Goal: Task Accomplishment & Management: Manage account settings

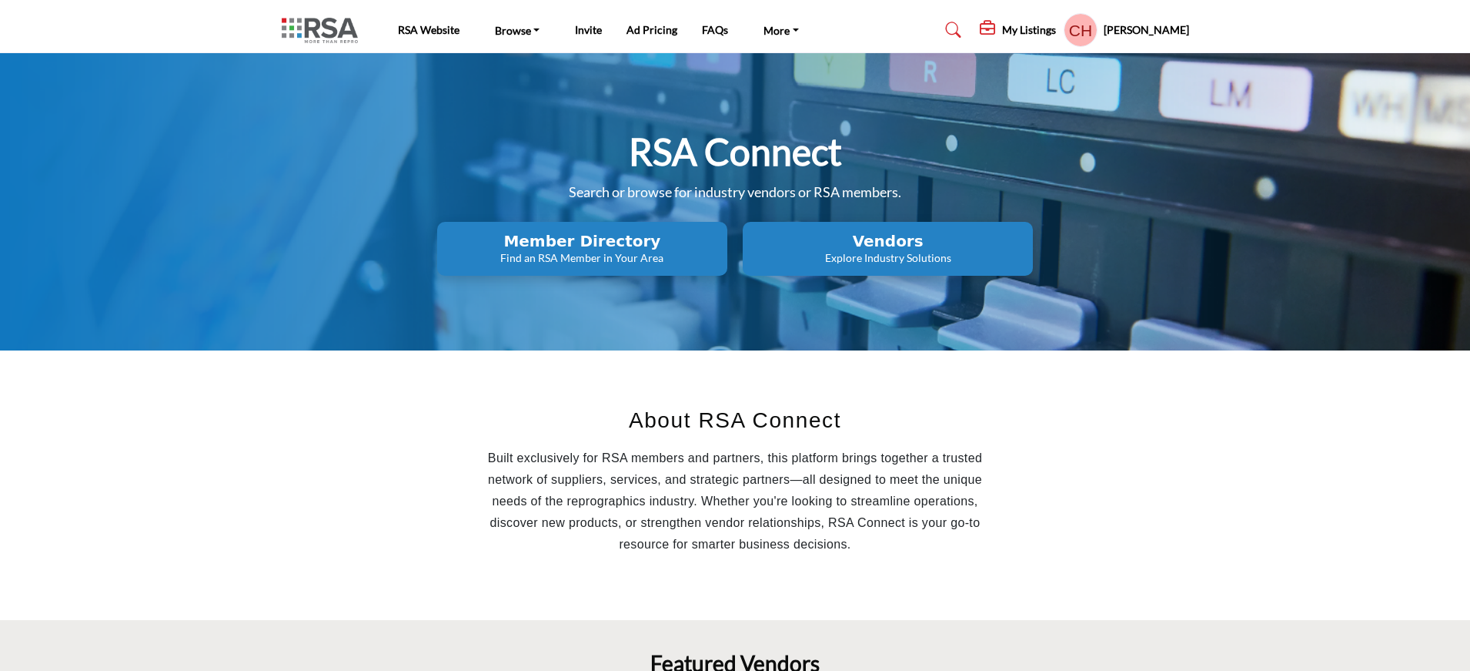
click at [1056, 31] on h5 "My Listings" at bounding box center [1029, 30] width 54 height 14
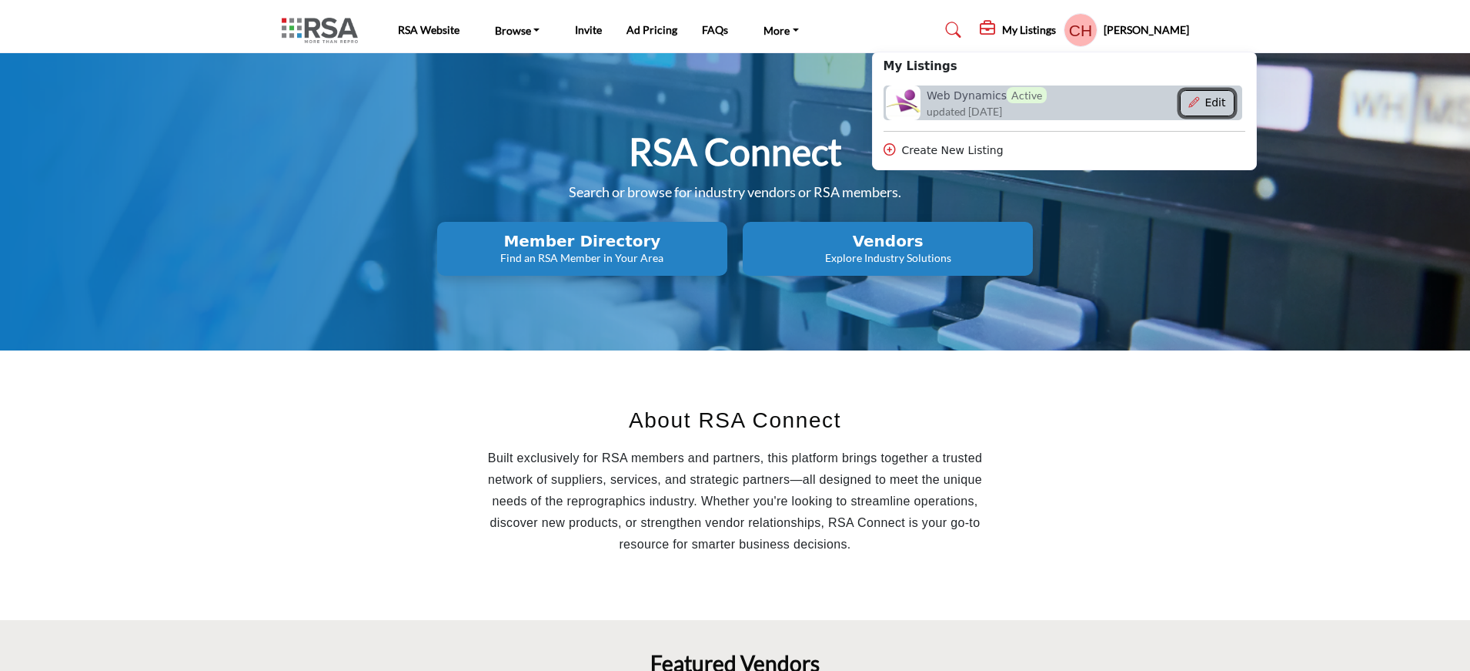
click at [1232, 106] on button "Edit" at bounding box center [1207, 103] width 55 height 26
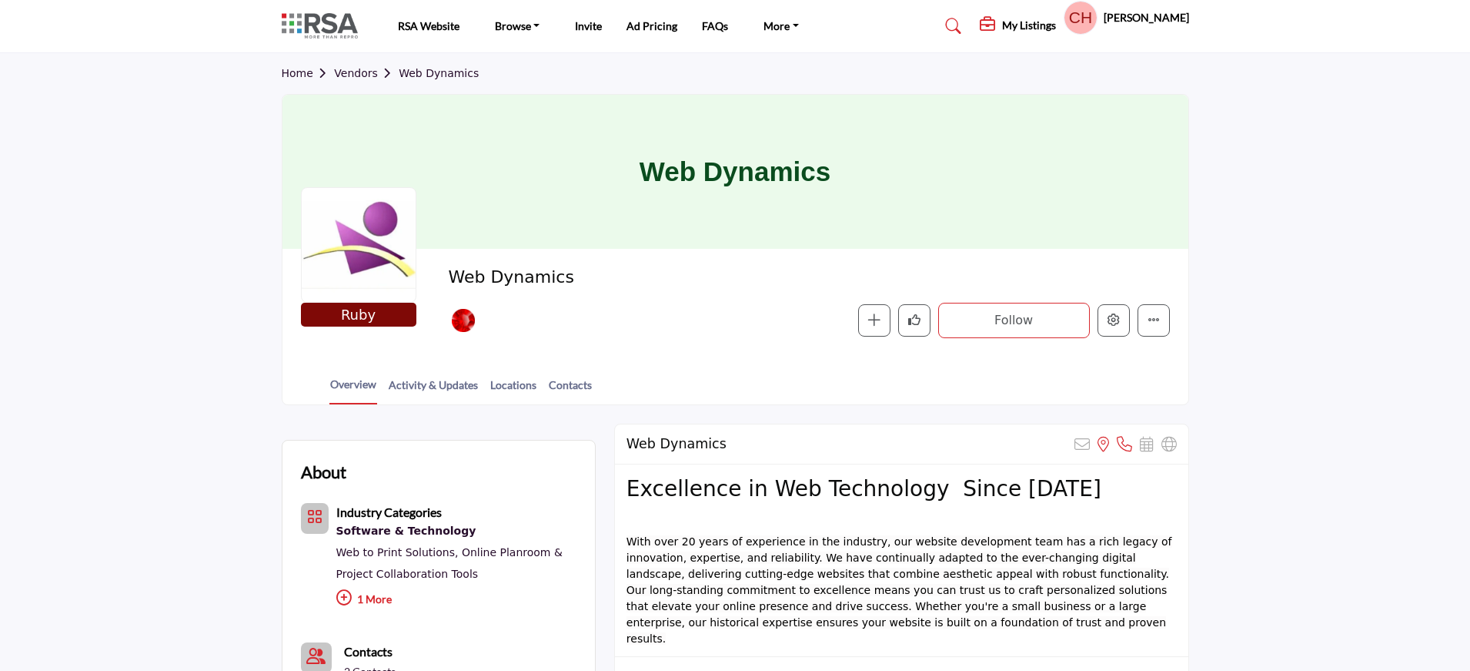
click at [0, 0] on div at bounding box center [0, 0] width 0 height 0
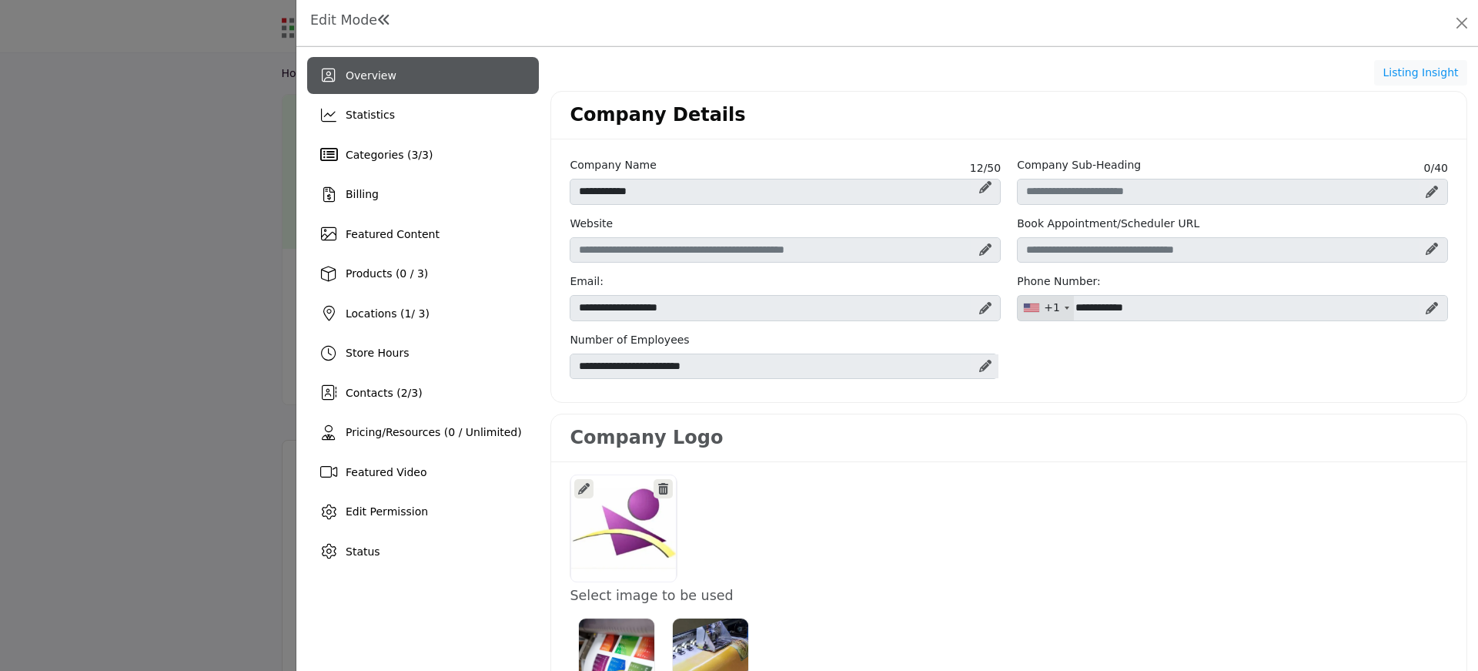
click at [661, 488] on icon at bounding box center [663, 489] width 10 height 12
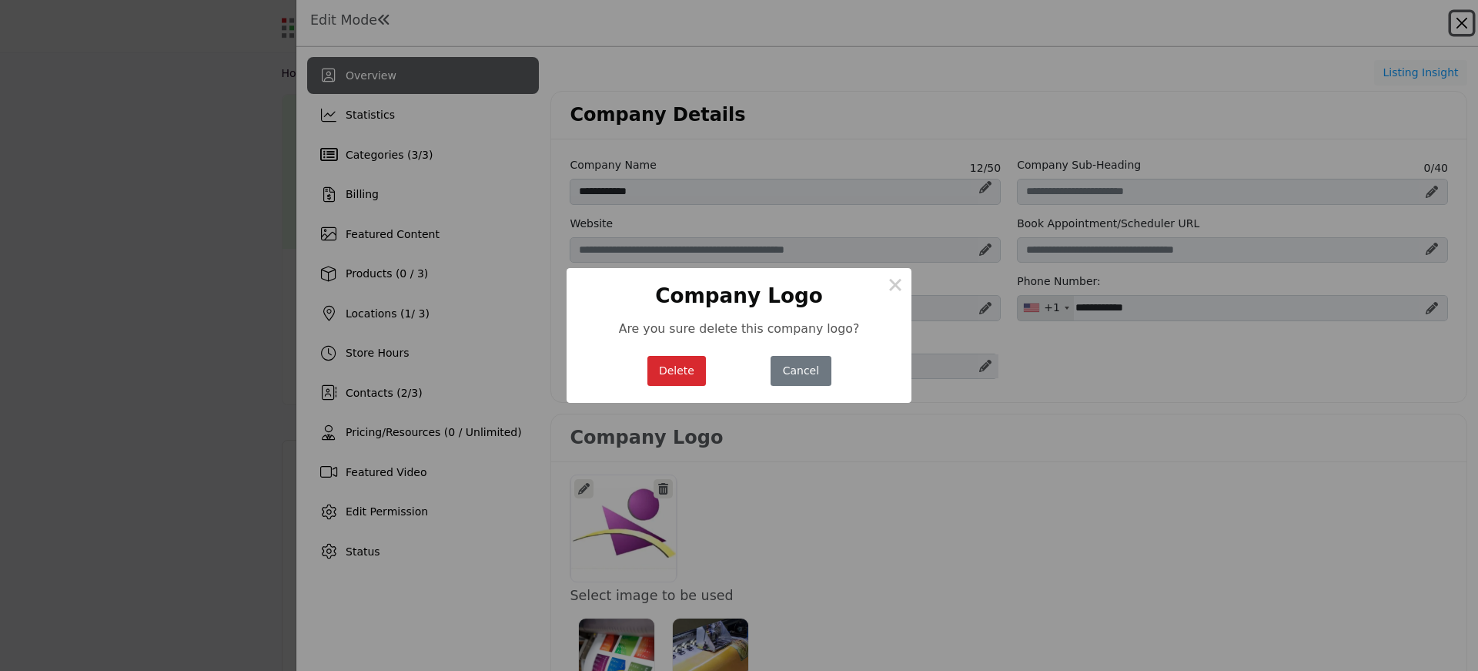
click at [688, 367] on button "Delete" at bounding box center [676, 371] width 59 height 30
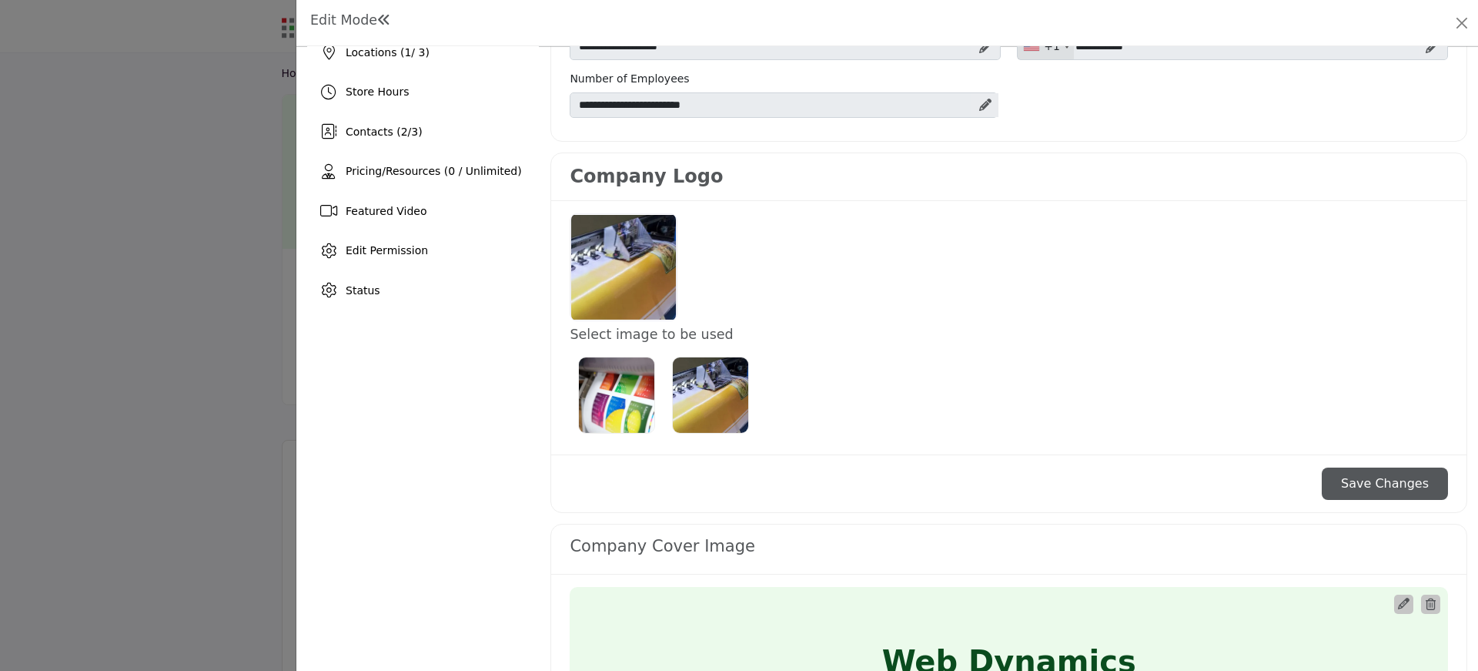
scroll to position [308, 0]
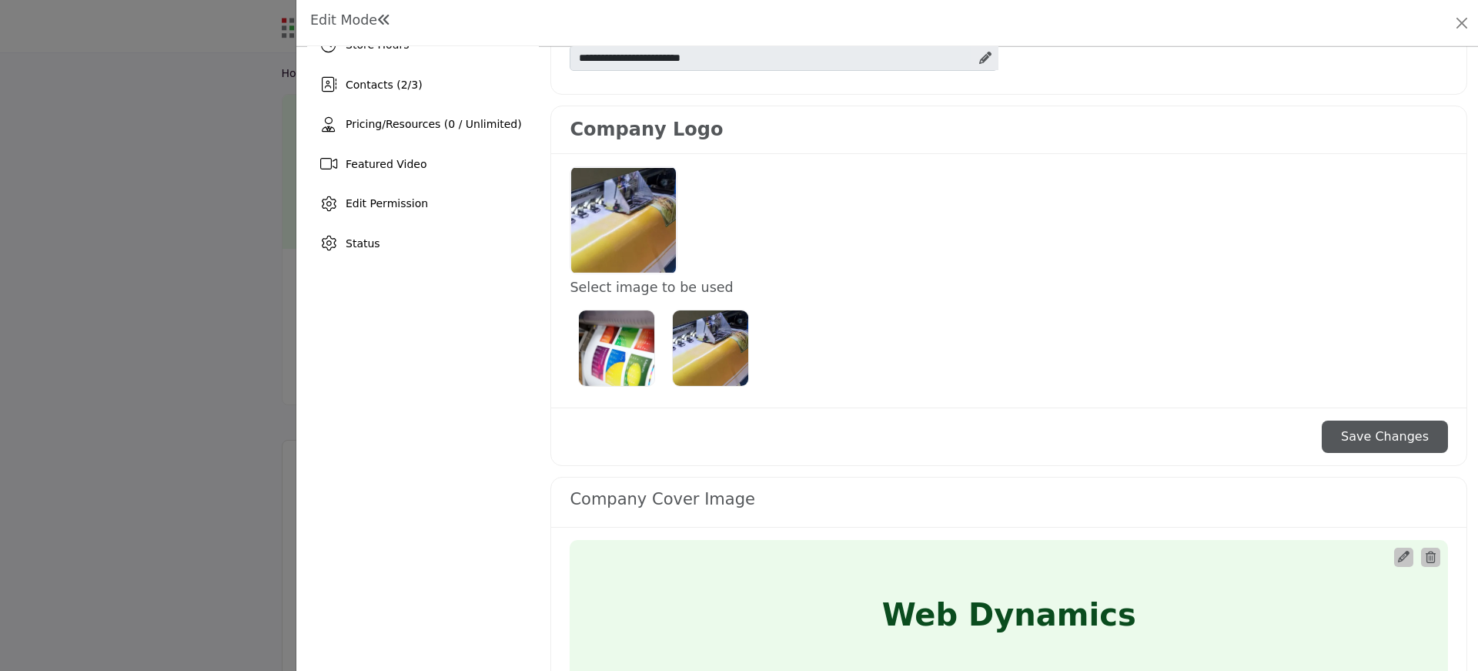
click at [701, 367] on img "Select Image Logo Options_1" at bounding box center [710, 347] width 77 height 77
click at [661, 180] on icon at bounding box center [662, 181] width 10 height 12
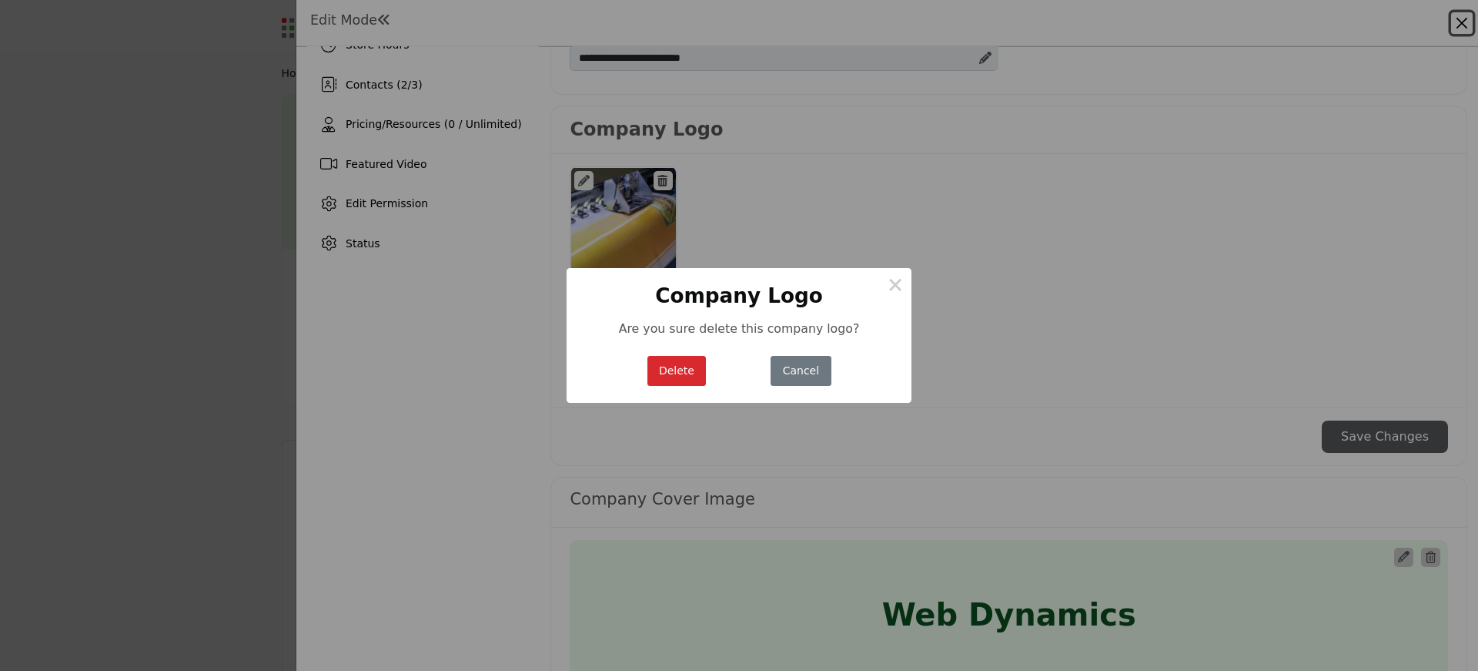
click at [681, 377] on button "Delete" at bounding box center [676, 371] width 59 height 30
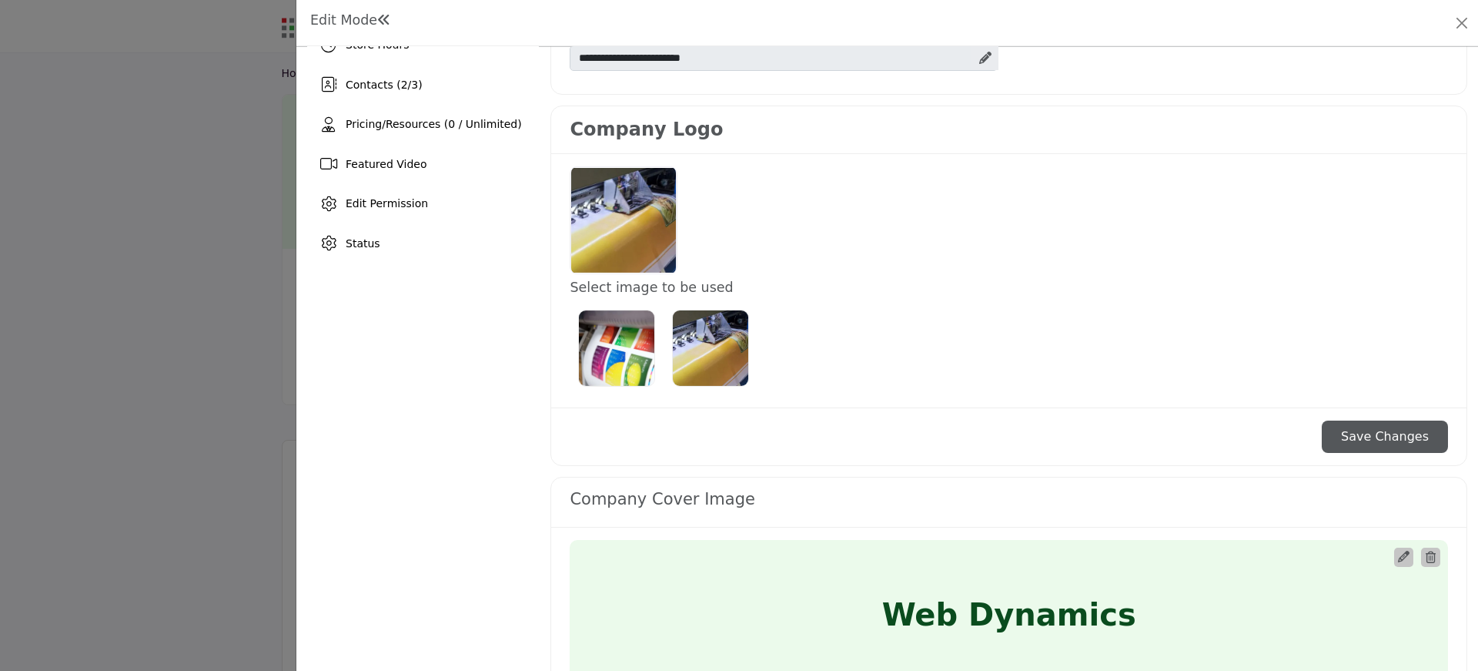
click at [620, 362] on img "Select Image Logo Options_0" at bounding box center [616, 347] width 77 height 77
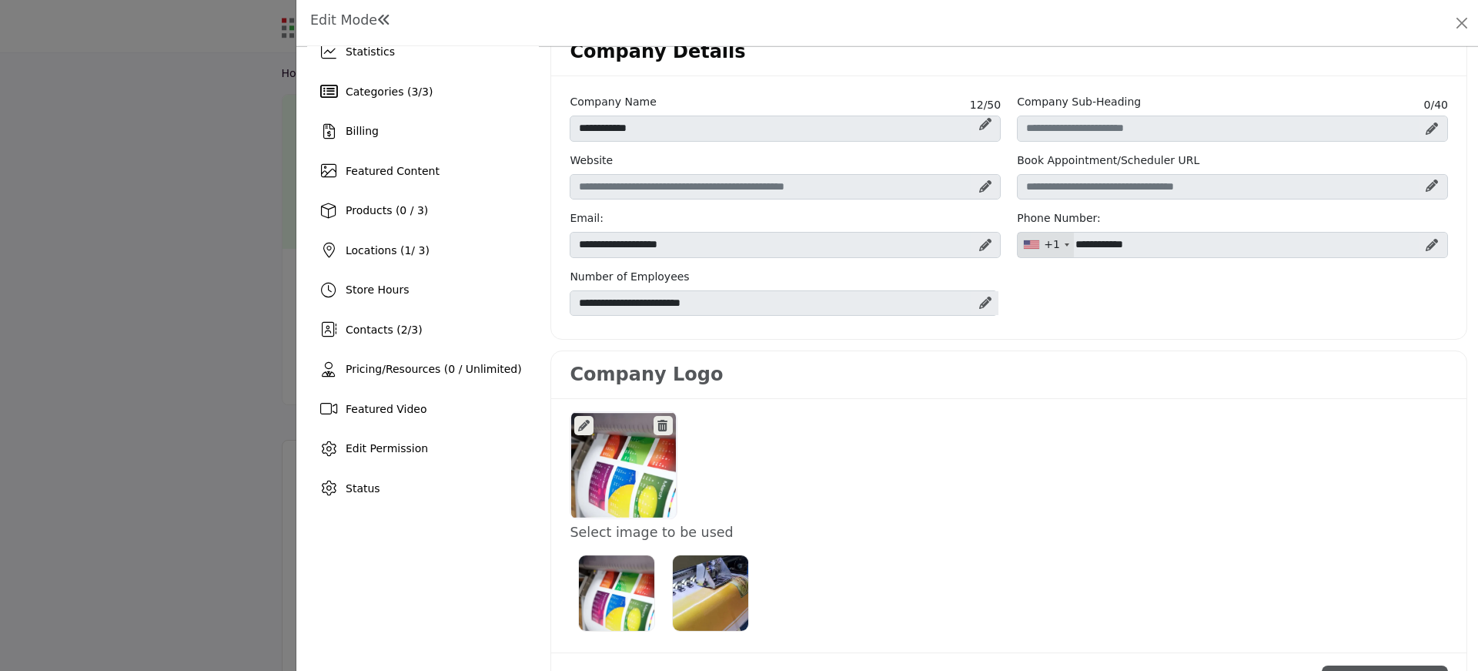
scroll to position [154, 0]
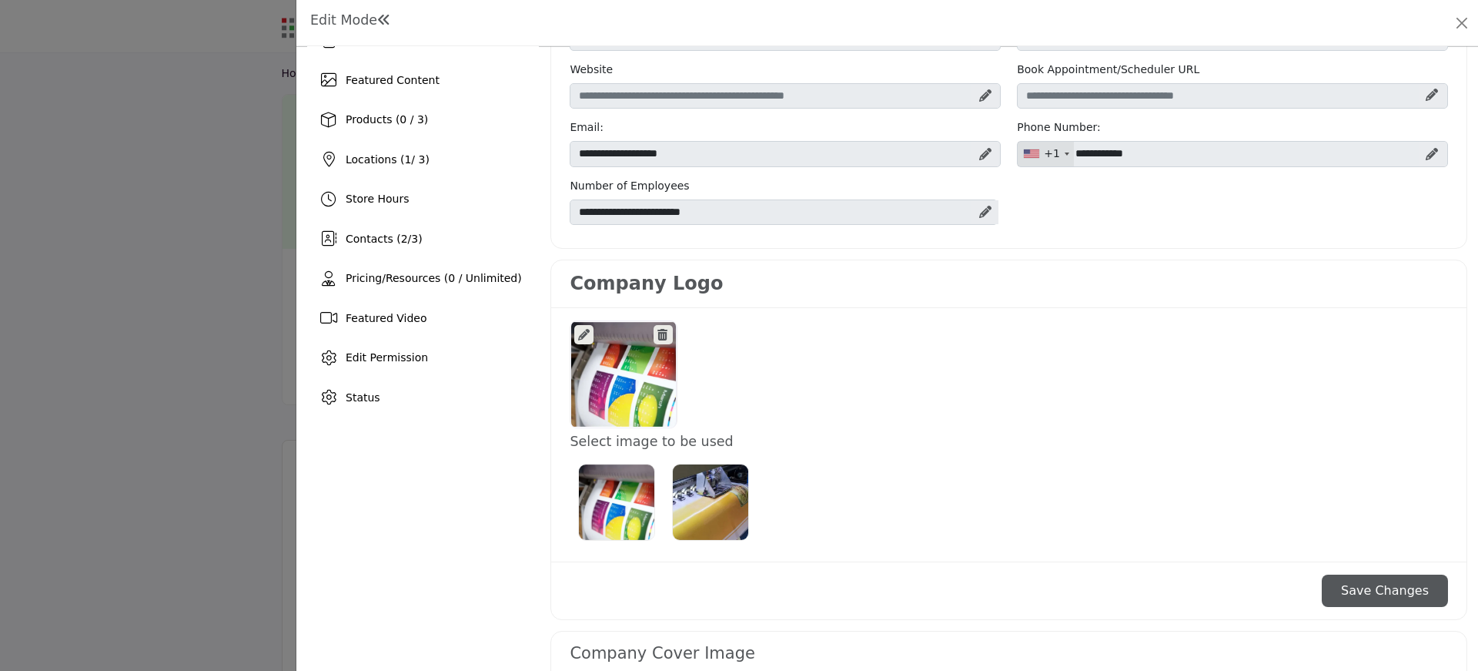
click at [583, 330] on icon at bounding box center [584, 335] width 12 height 12
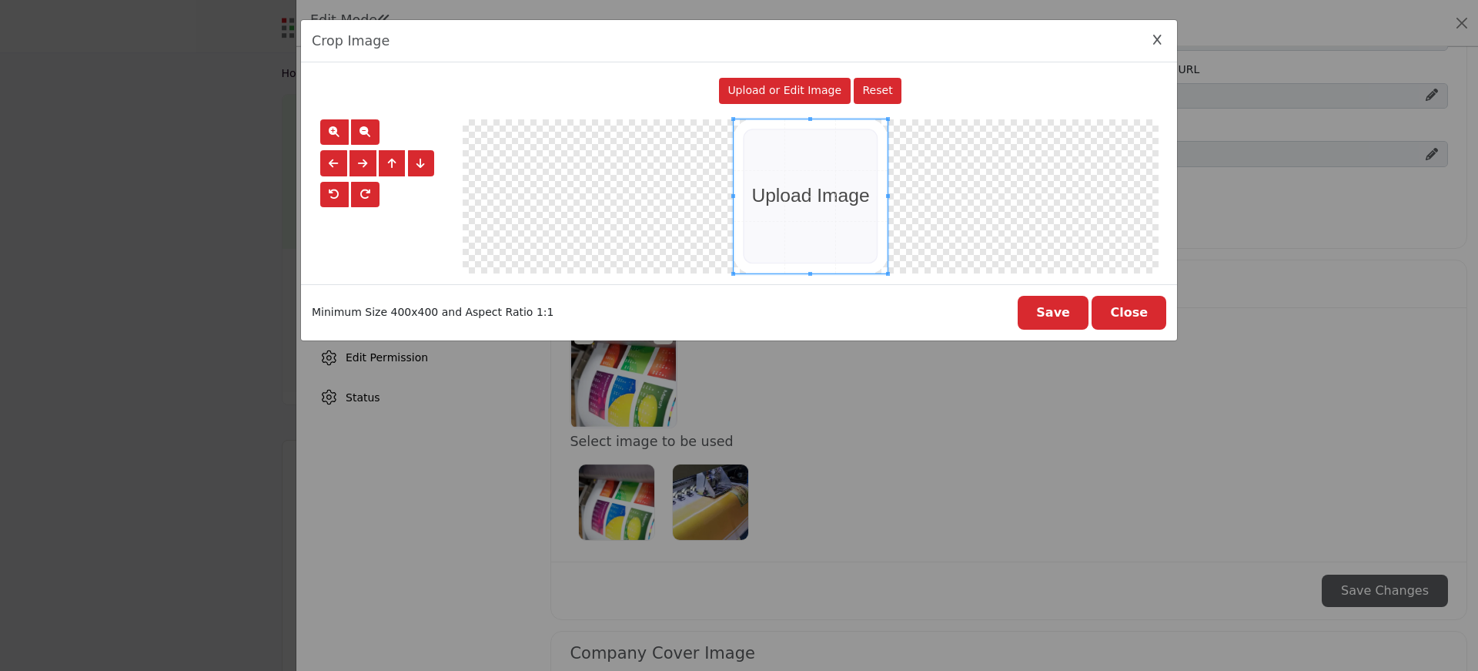
click at [791, 95] on span "Upload or Edit Image" at bounding box center [784, 90] width 114 height 12
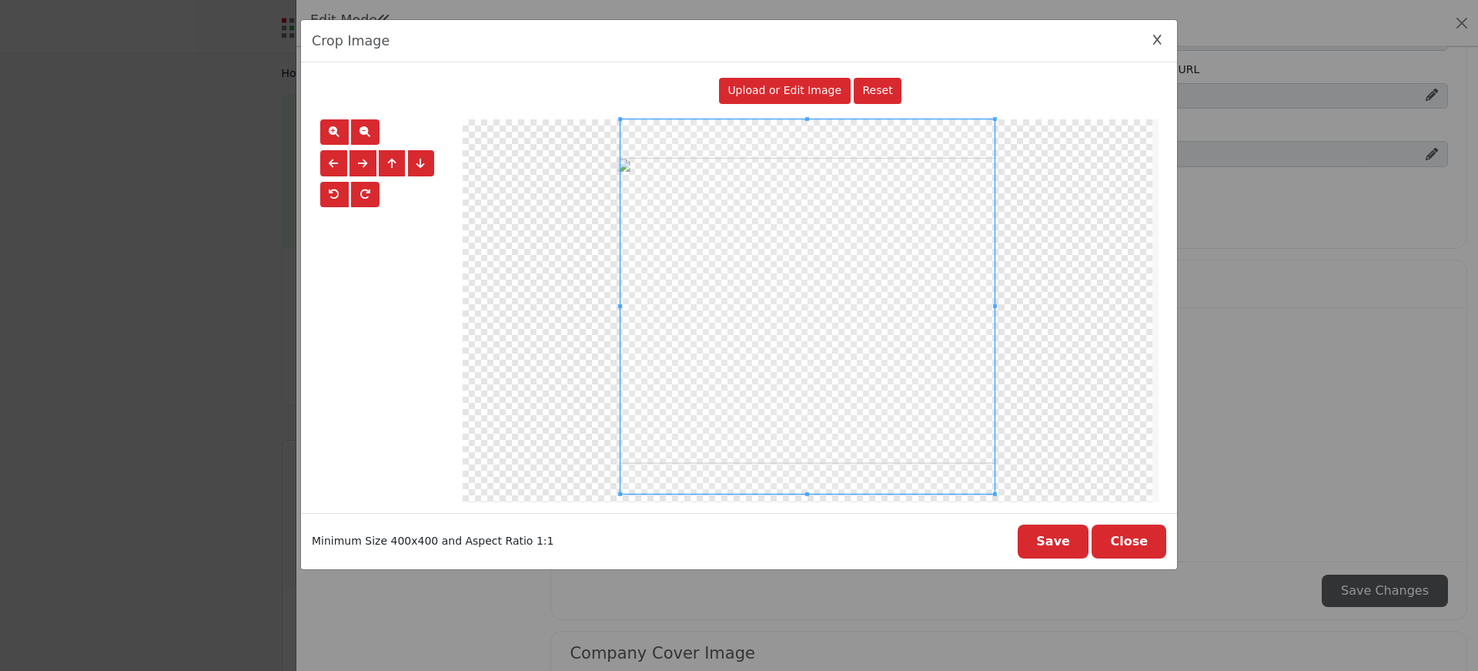
click at [810, 493] on div at bounding box center [807, 306] width 374 height 374
click at [1060, 544] on button "Save" at bounding box center [1053, 541] width 71 height 34
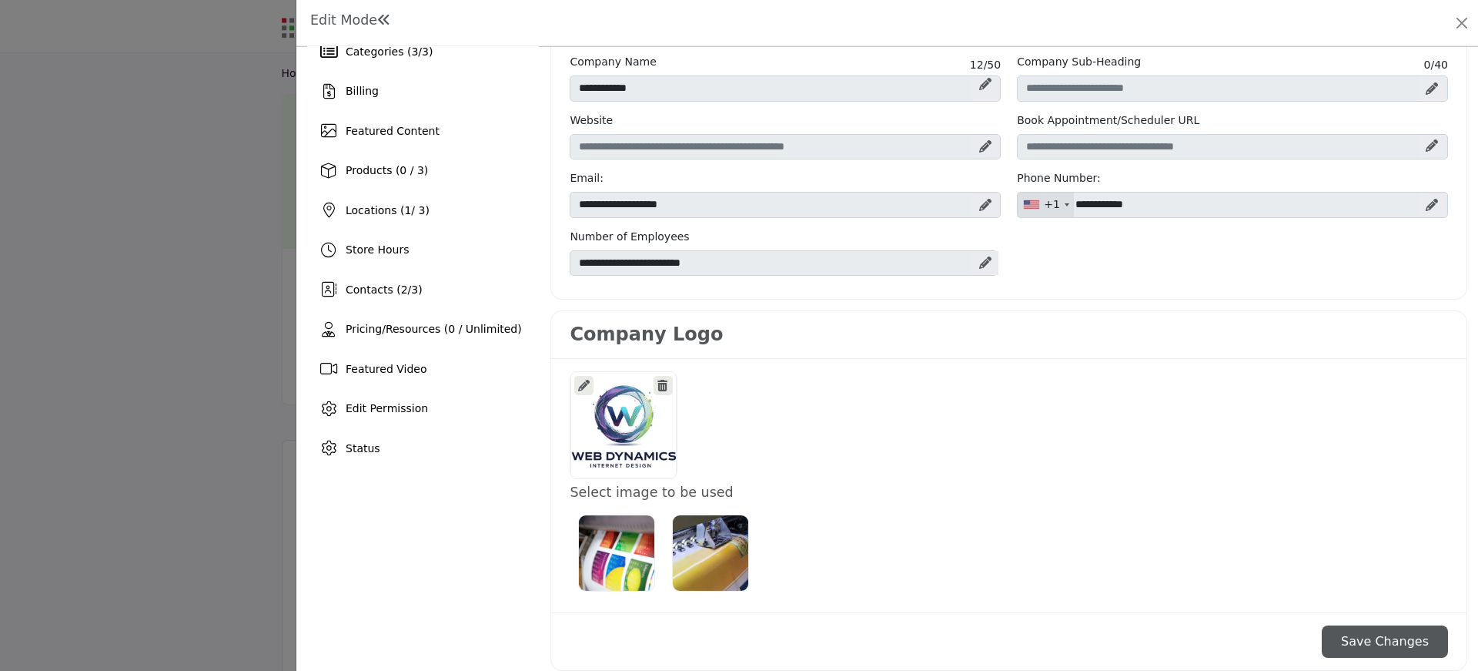
scroll to position [77, 0]
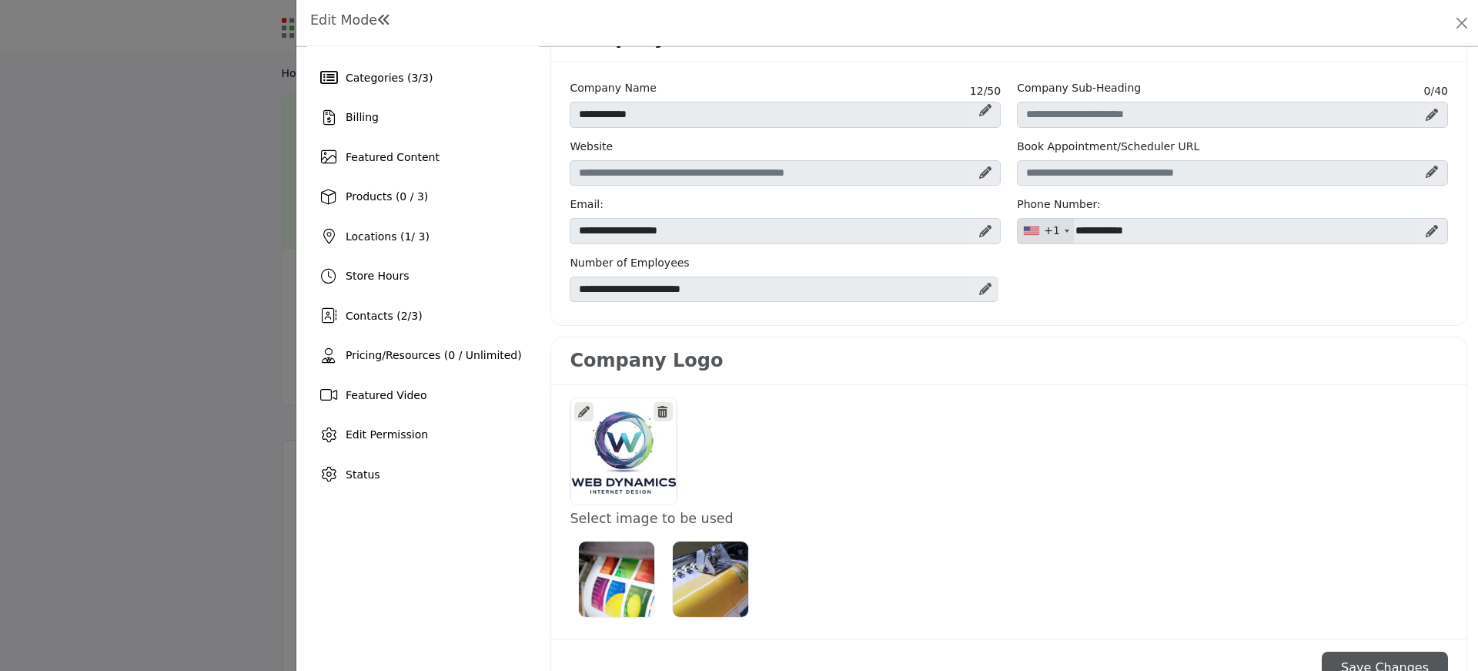
click at [981, 287] on icon at bounding box center [985, 289] width 12 height 12
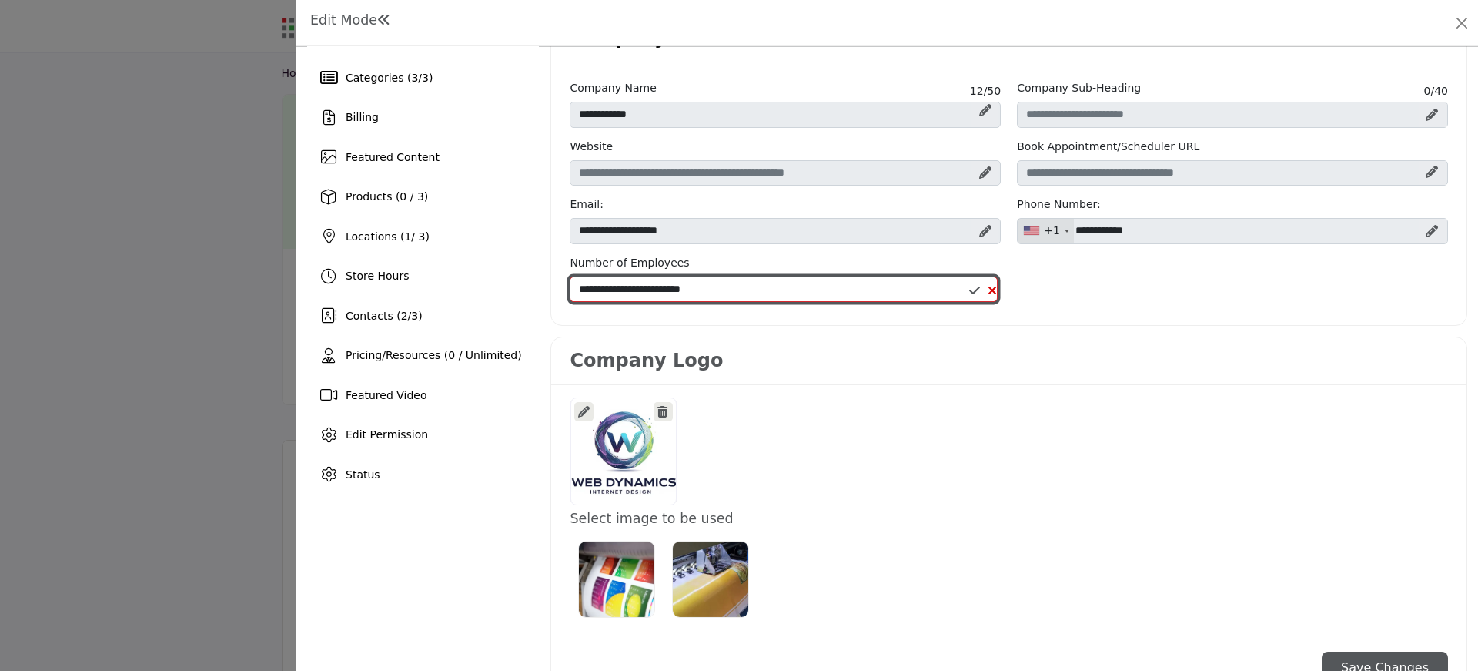
click at [711, 285] on select "**********" at bounding box center [784, 289] width 428 height 26
select select "***"
click at [570, 276] on select "**********" at bounding box center [784, 289] width 428 height 26
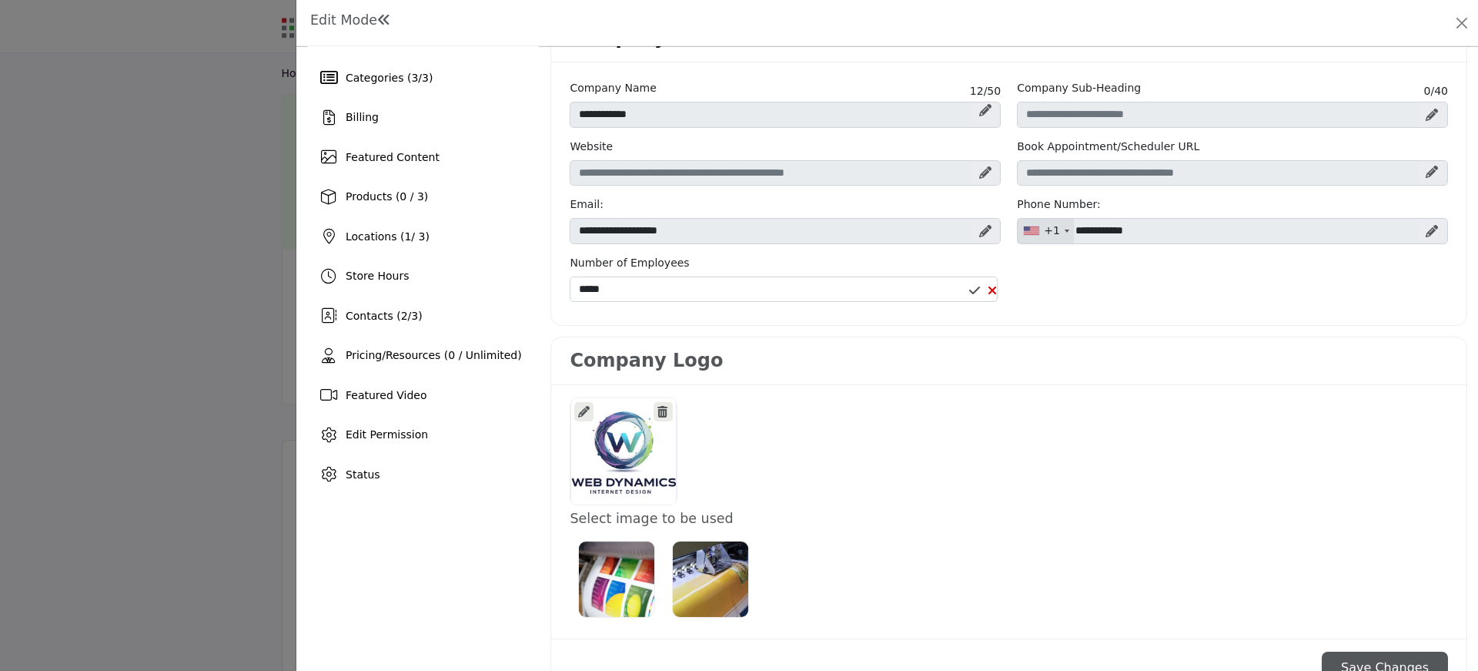
click at [979, 232] on icon at bounding box center [985, 231] width 12 height 12
drag, startPoint x: 601, startPoint y: 230, endPoint x: 937, endPoint y: 240, distance: 335.8
click at [935, 241] on input "**********" at bounding box center [785, 231] width 431 height 26
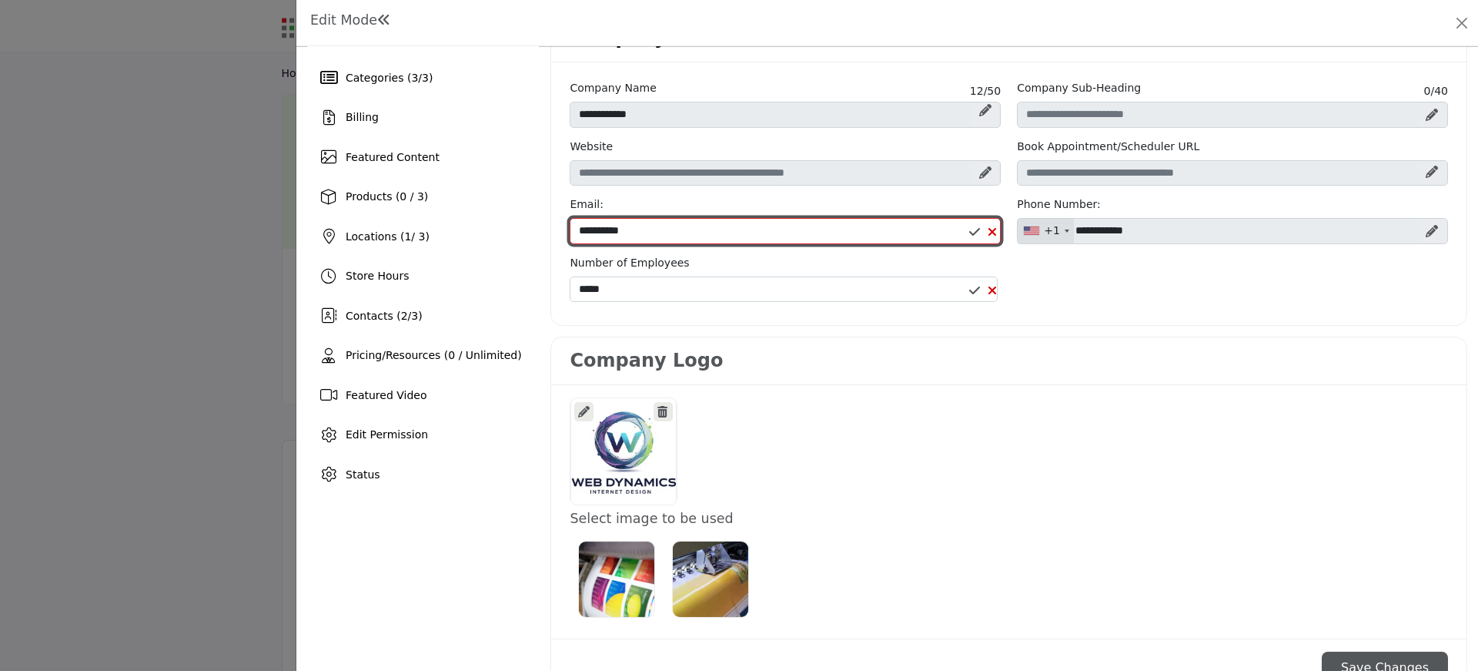
type input "**********"
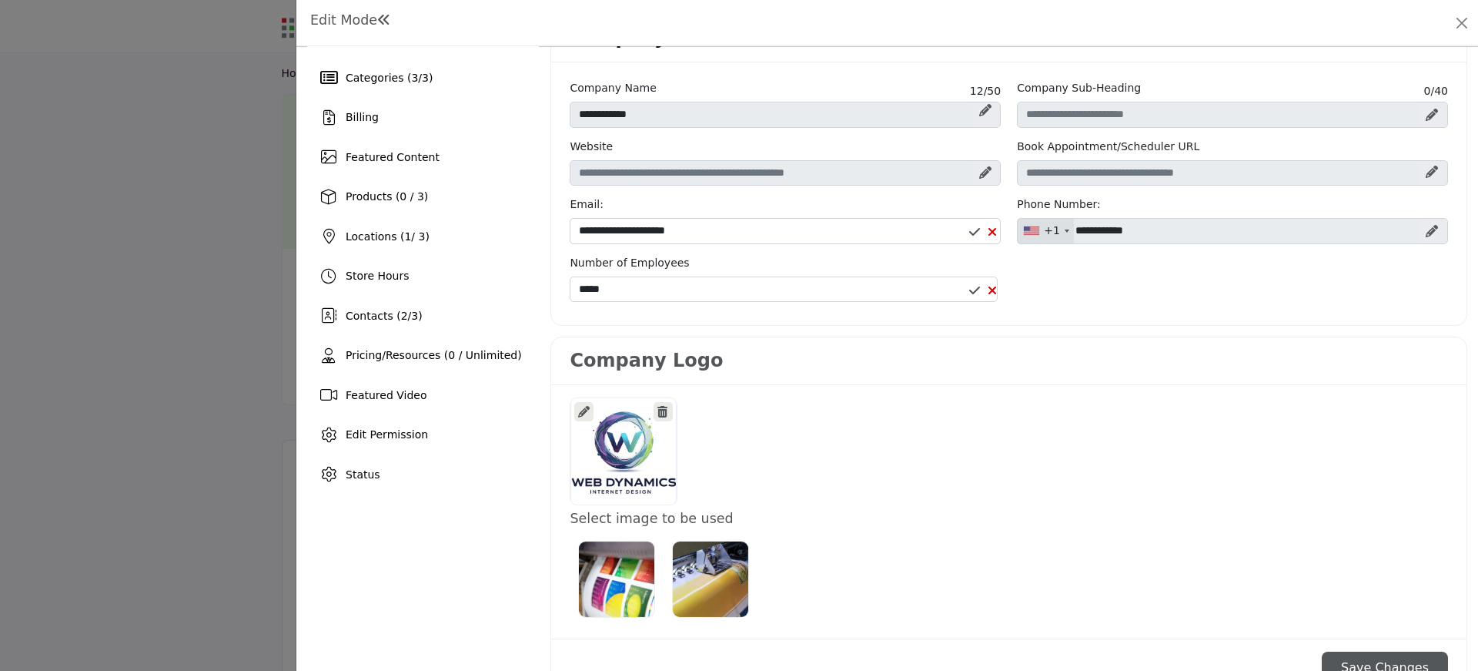
click at [1370, 661] on button "Save Changes" at bounding box center [1385, 667] width 126 height 32
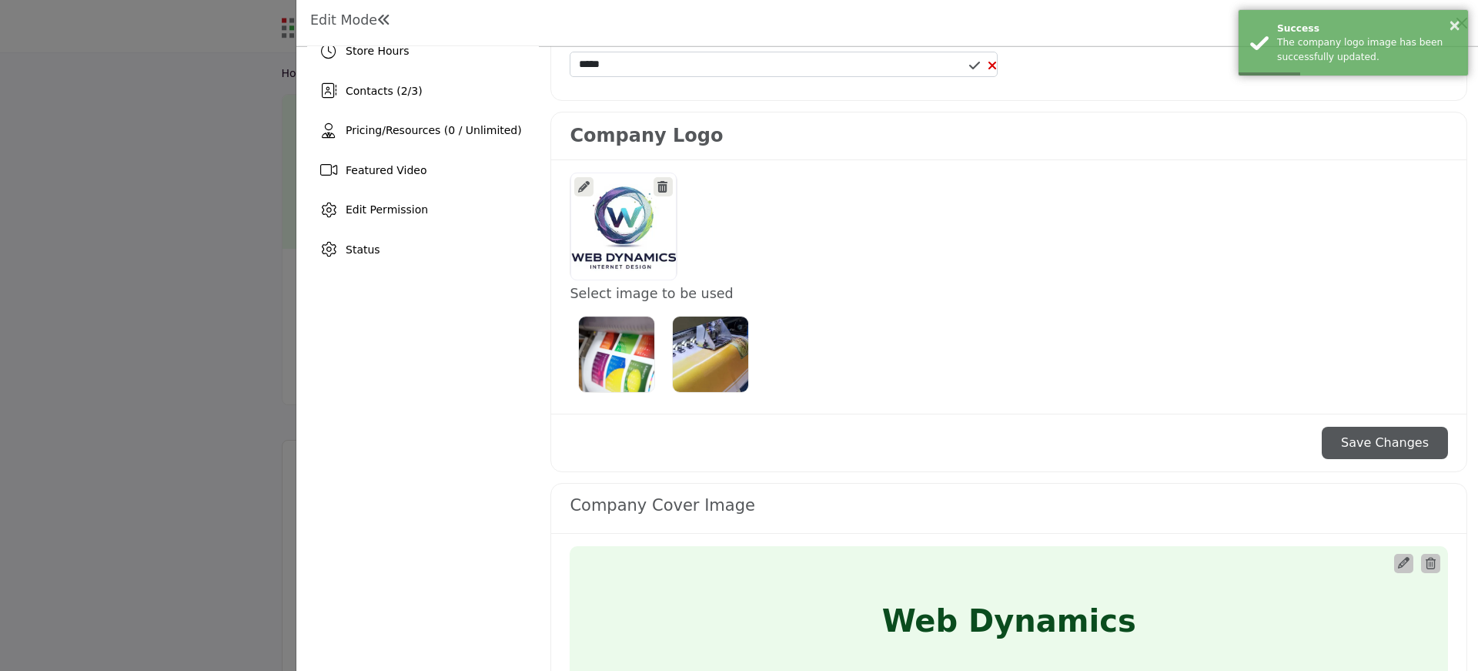
scroll to position [308, 0]
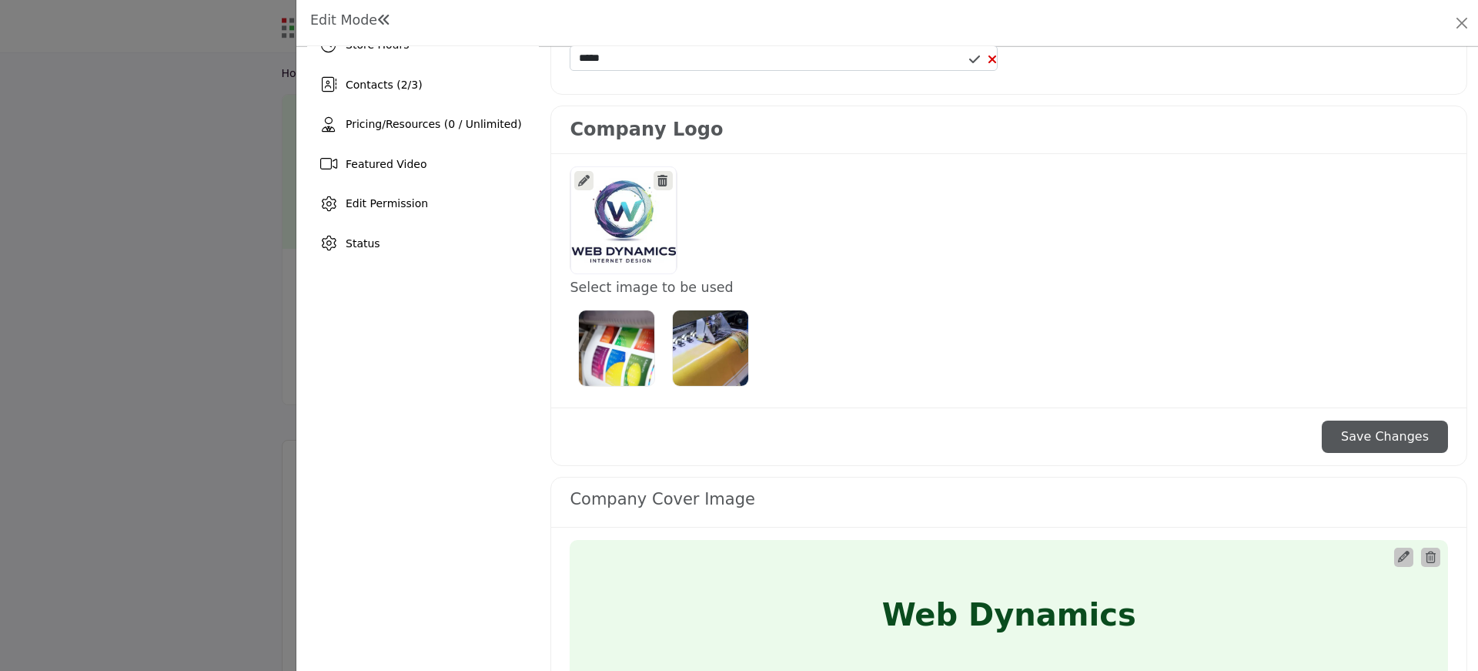
click at [577, 308] on label "Select Image Logo Options_0" at bounding box center [617, 348] width 86 height 86
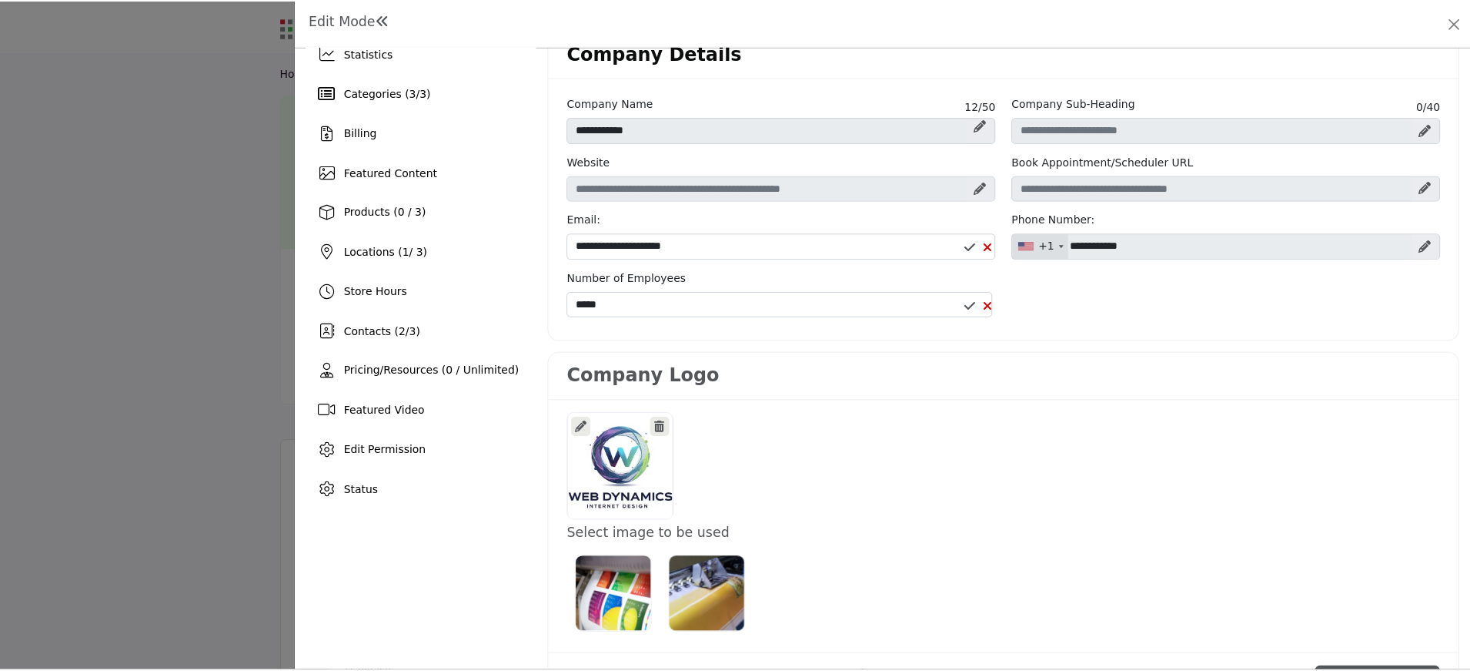
scroll to position [0, 0]
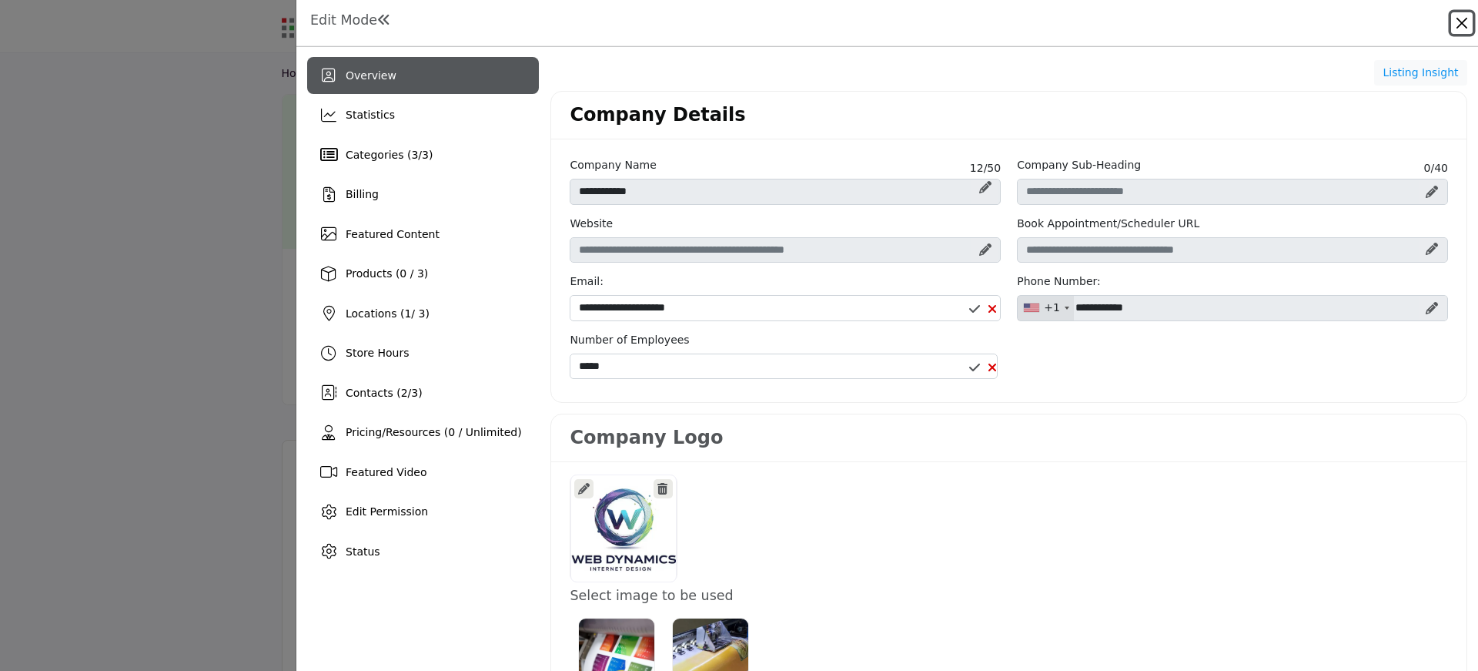
click at [1463, 25] on button "Close" at bounding box center [1462, 23] width 22 height 22
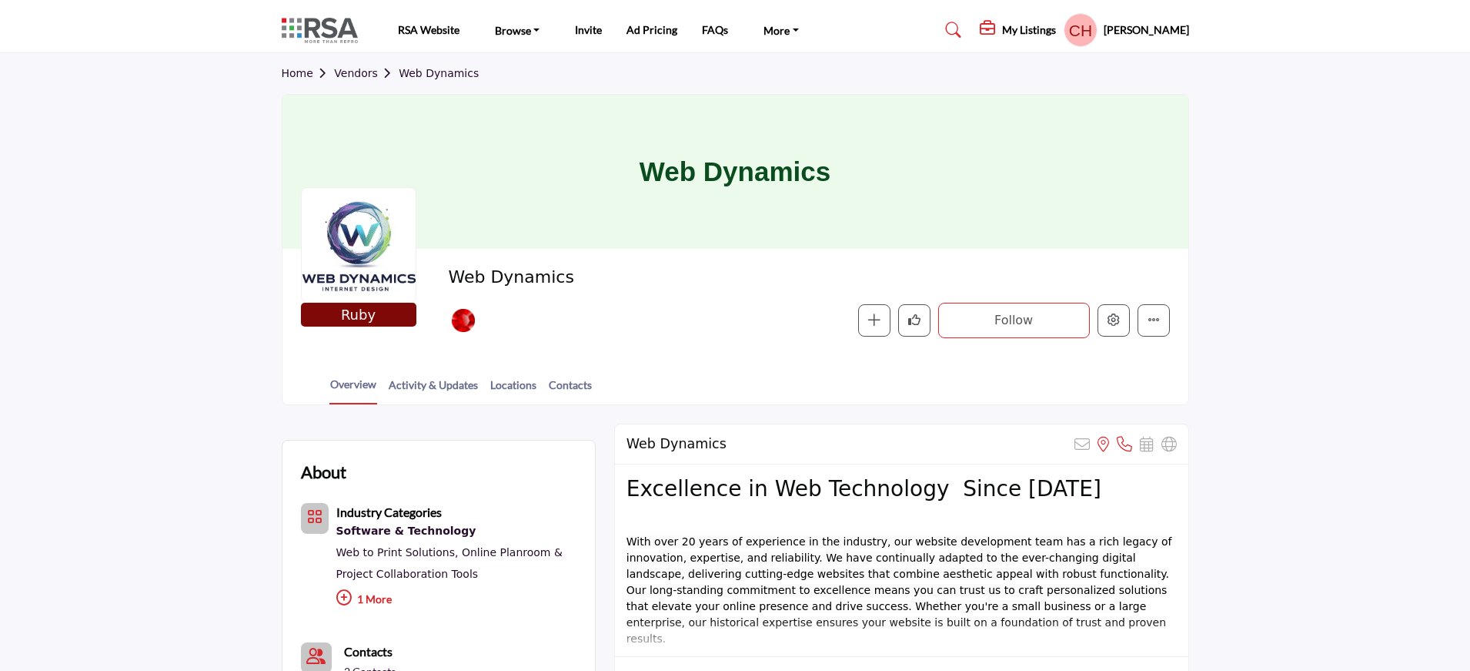
drag, startPoint x: 1463, startPoint y: 25, endPoint x: 226, endPoint y: 198, distance: 1249.1
click at [226, 198] on section "Home Vendors Web Dynamics Web Dynamics Ruby Ruby Sponsor Web Dynamics Meeting S…" at bounding box center [735, 229] width 1470 height 352
